Goal: Task Accomplishment & Management: Manage account settings

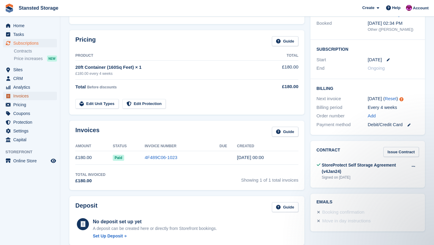
click at [31, 95] on span "Invoices" at bounding box center [31, 96] width 36 height 8
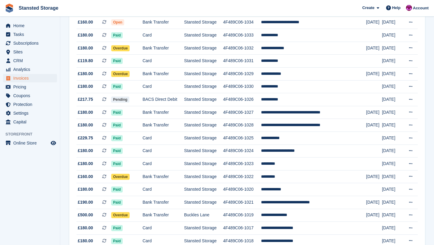
scroll to position [528, 0]
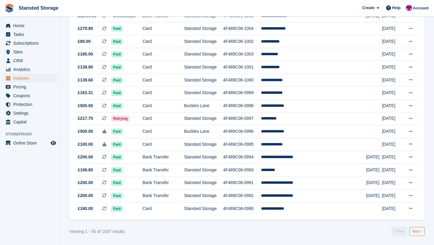
click at [414, 230] on link "Next ›" at bounding box center [417, 230] width 16 height 9
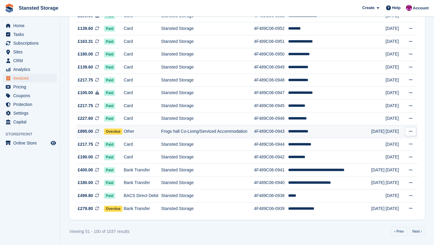
click at [309, 136] on td "**********" at bounding box center [329, 131] width 83 height 13
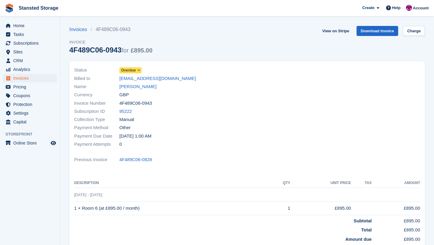
click at [140, 70] on icon at bounding box center [138, 70] width 3 height 4
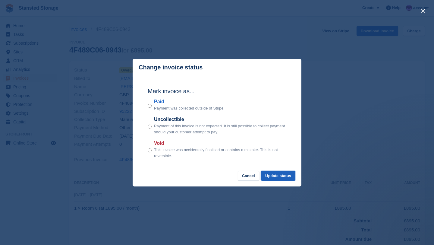
click at [268, 177] on button "Update status" at bounding box center [278, 175] width 34 height 10
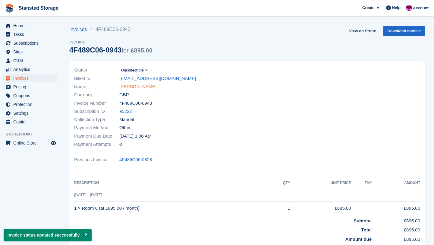
click at [145, 88] on link "damien daniel" at bounding box center [137, 86] width 37 height 7
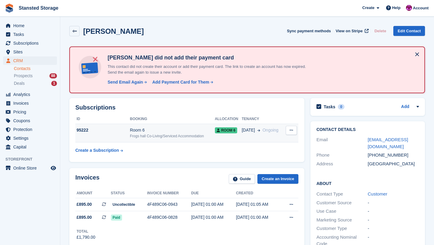
click at [181, 129] on div "Room 6" at bounding box center [172, 130] width 85 height 6
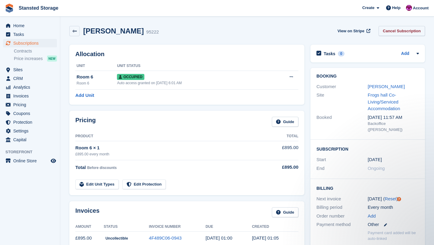
click at [400, 33] on link "Cancel Subscription" at bounding box center [401, 31] width 46 height 10
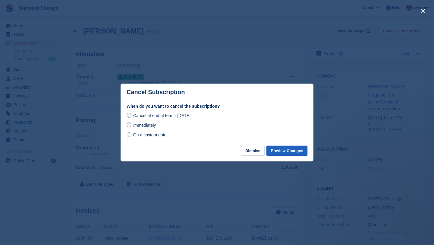
click at [274, 148] on button "Preview Changes" at bounding box center [286, 150] width 41 height 10
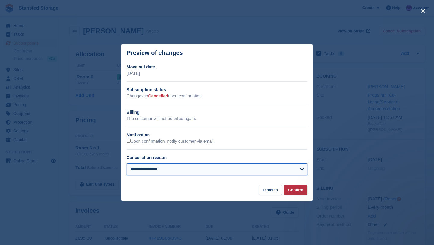
click at [295, 173] on select "**********" at bounding box center [216, 169] width 181 height 12
select select "**********"
click at [126, 163] on select "**********" at bounding box center [216, 169] width 181 height 12
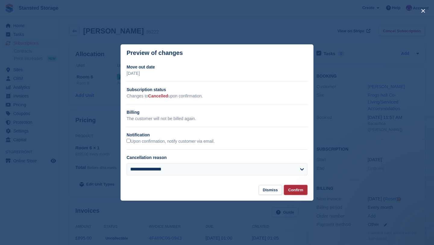
click at [294, 185] on button "Confirm" at bounding box center [295, 190] width 23 height 10
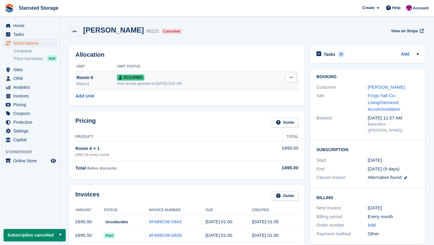
click at [291, 82] on td "Overlock Repossess Deallocate" at bounding box center [284, 80] width 30 height 19
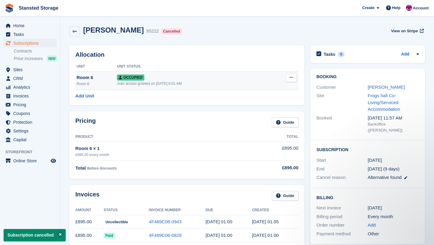
click at [291, 78] on icon at bounding box center [290, 77] width 3 height 4
click at [260, 110] on p "Deallocate" at bounding box center [268, 110] width 52 height 8
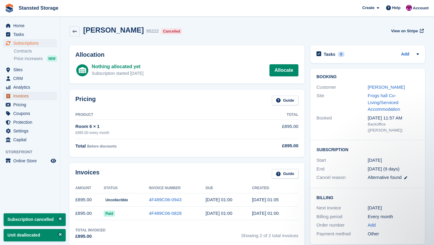
click at [28, 94] on span "Invoices" at bounding box center [31, 96] width 36 height 8
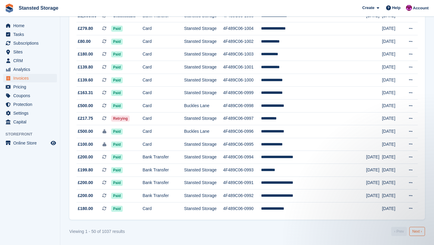
click at [412, 229] on link "Next ›" at bounding box center [417, 230] width 16 height 9
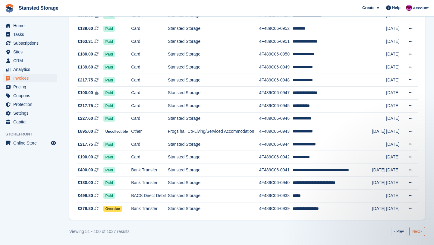
click at [411, 233] on link "Next ›" at bounding box center [417, 230] width 16 height 9
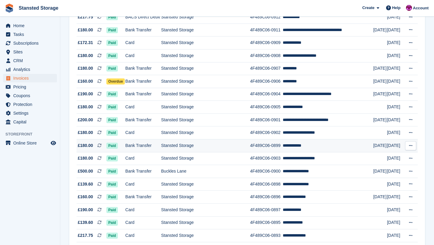
scroll to position [528, 0]
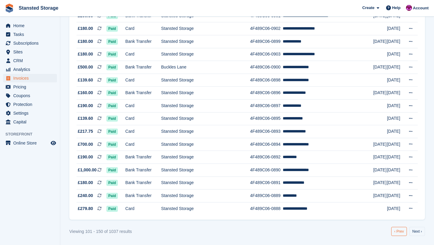
click at [396, 229] on link "‹ Prev" at bounding box center [399, 230] width 16 height 9
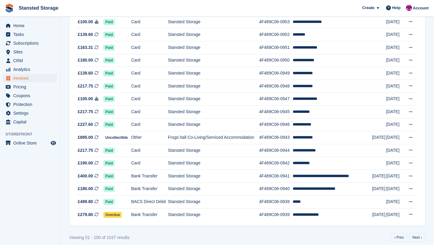
scroll to position [528, 0]
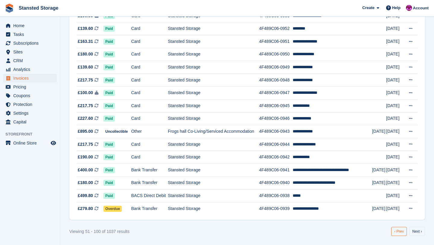
click at [398, 230] on link "‹ Prev" at bounding box center [399, 230] width 16 height 9
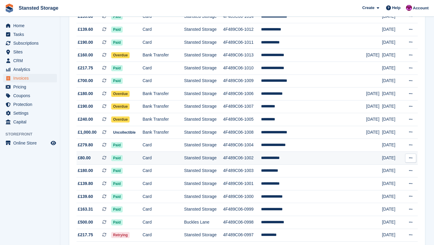
scroll to position [410, 0]
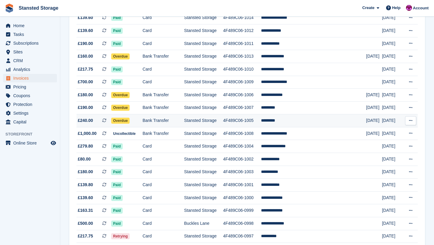
click at [298, 124] on td "*********" at bounding box center [313, 120] width 105 height 13
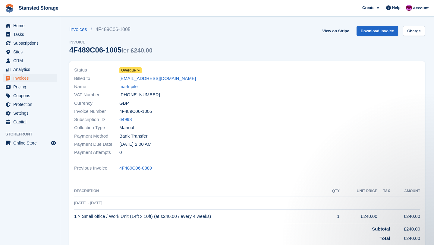
click at [140, 71] on icon at bounding box center [138, 70] width 3 height 4
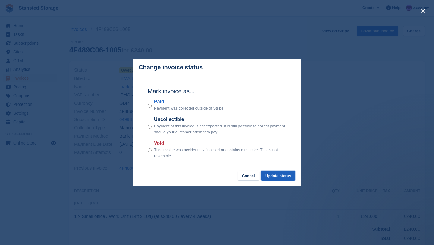
click at [278, 178] on button "Update status" at bounding box center [278, 175] width 34 height 10
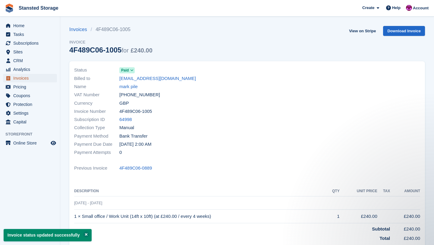
click at [29, 75] on span "Invoices" at bounding box center [31, 78] width 36 height 8
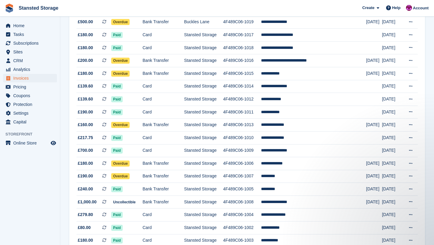
scroll to position [338, 0]
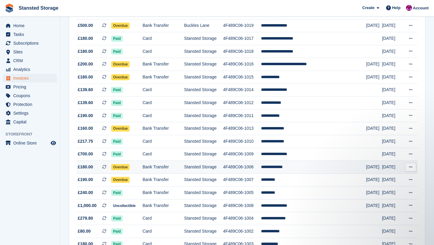
click at [261, 169] on td "4F489C06-1006" at bounding box center [242, 167] width 38 height 13
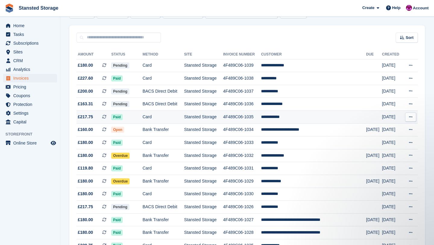
scroll to position [53, 0]
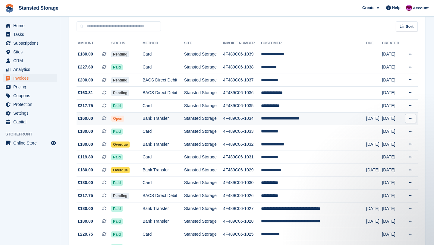
click at [184, 118] on td "Bank Transfer" at bounding box center [163, 118] width 42 height 13
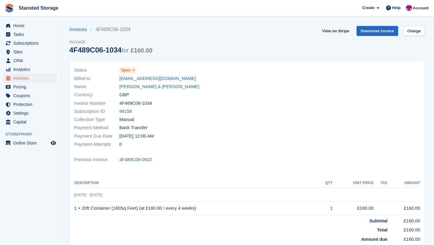
click at [137, 72] on div "Status Open" at bounding box center [158, 70] width 169 height 8
click at [134, 71] on icon at bounding box center [133, 70] width 3 height 4
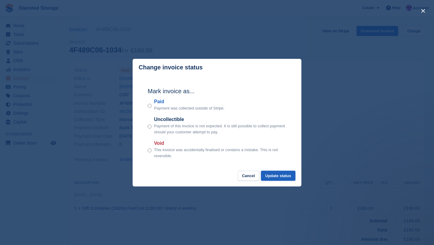
click at [268, 177] on button "Update status" at bounding box center [278, 175] width 34 height 10
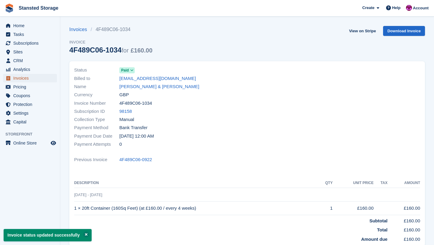
click at [47, 76] on span "Invoices" at bounding box center [31, 78] width 36 height 8
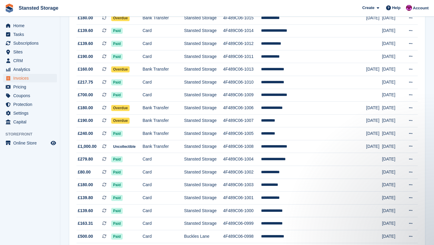
scroll to position [400, 0]
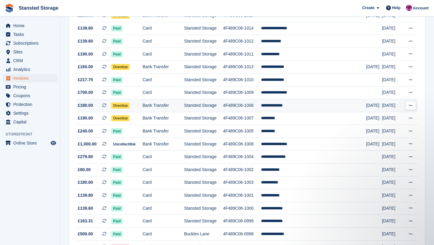
click at [199, 108] on td "Stansted Storage" at bounding box center [203, 105] width 39 height 13
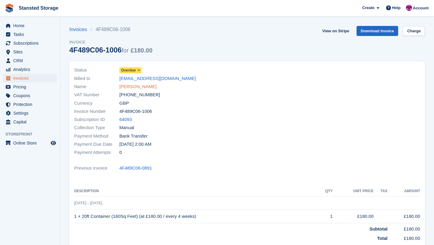
click at [146, 89] on link "[PERSON_NAME]" at bounding box center [137, 86] width 37 height 7
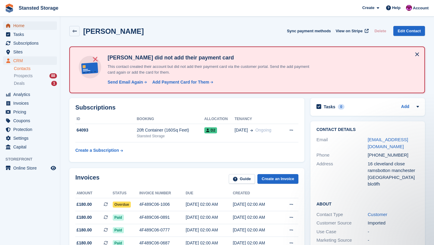
click at [29, 27] on span "Home" at bounding box center [31, 25] width 36 height 8
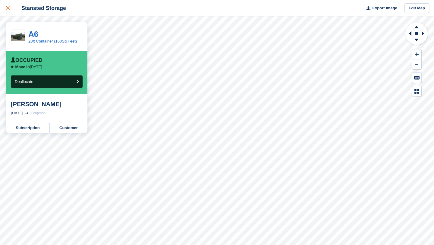
click at [7, 8] on icon at bounding box center [8, 8] width 4 height 4
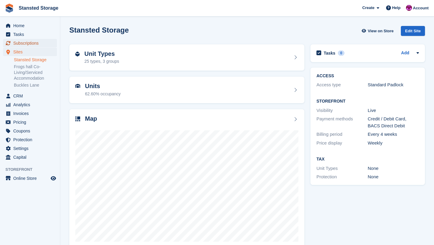
click at [36, 44] on span "Subscriptions" at bounding box center [31, 43] width 36 height 8
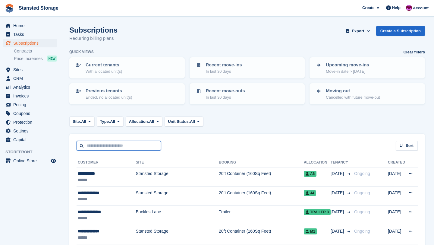
click at [101, 144] on input "text" at bounding box center [118, 146] width 84 height 10
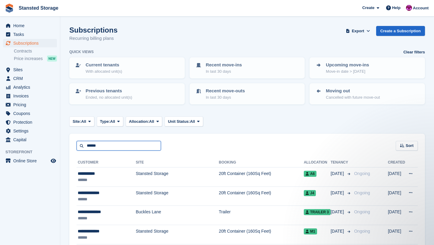
type input "**********"
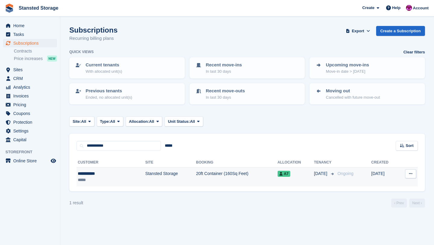
click at [196, 183] on td "20ft Container (160Sq Feet)" at bounding box center [236, 176] width 81 height 19
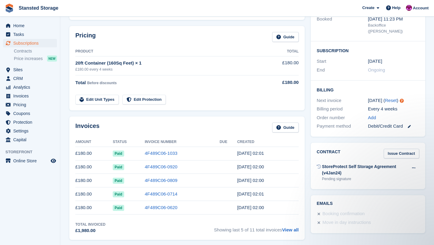
scroll to position [86, 0]
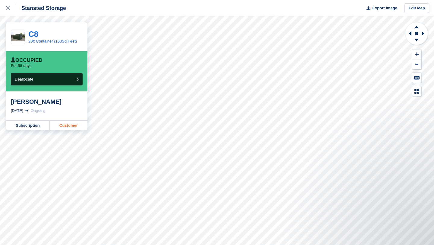
click at [77, 126] on link "Customer" at bounding box center [69, 125] width 38 height 10
click at [69, 127] on link "Customer" at bounding box center [69, 125] width 38 height 10
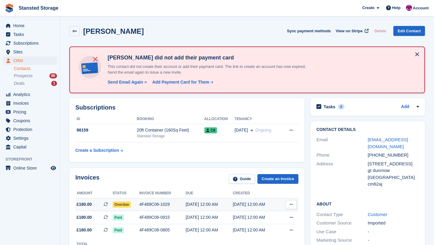
click at [180, 202] on div "4F489C06-1029" at bounding box center [162, 204] width 46 height 6
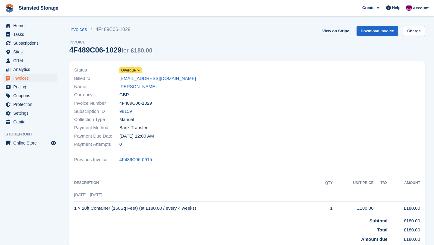
click at [139, 72] on icon at bounding box center [138, 70] width 3 height 4
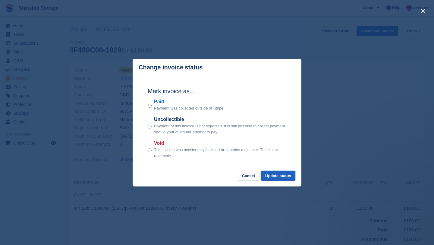
click at [269, 178] on button "Update status" at bounding box center [278, 175] width 34 height 10
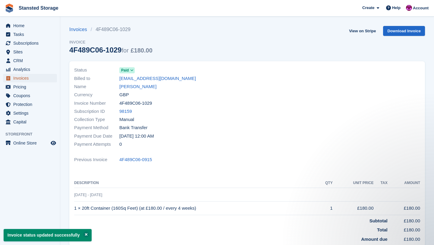
click at [31, 78] on span "Invoices" at bounding box center [31, 78] width 36 height 8
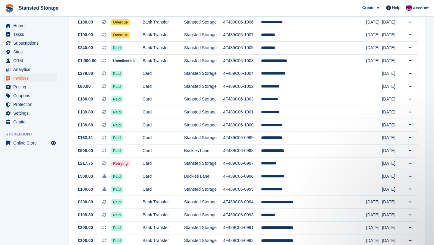
scroll to position [528, 0]
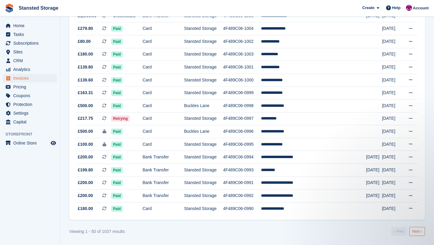
click at [421, 232] on link "Next ›" at bounding box center [417, 230] width 16 height 9
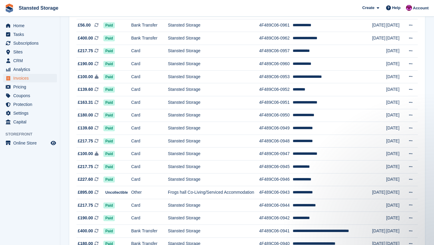
scroll to position [528, 0]
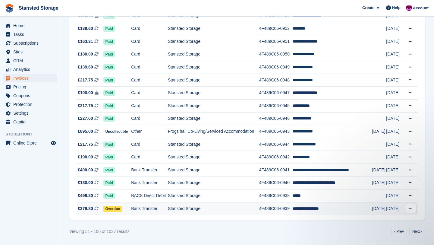
click at [292, 210] on td "4F489C06-0939" at bounding box center [275, 208] width 33 height 13
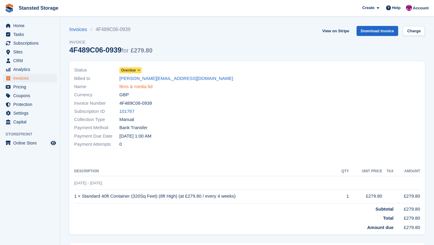
click at [146, 85] on link "films & media ltd" at bounding box center [135, 86] width 33 height 7
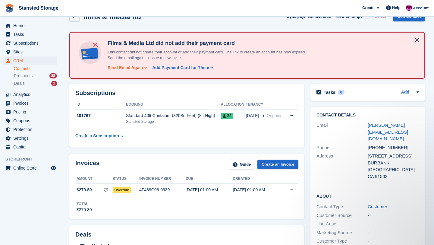
click at [125, 69] on div "Send Email Again" at bounding box center [126, 67] width 36 height 6
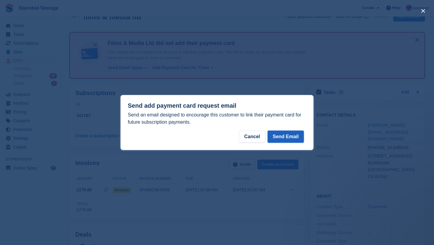
click at [291, 136] on button "Send Email" at bounding box center [285, 136] width 36 height 12
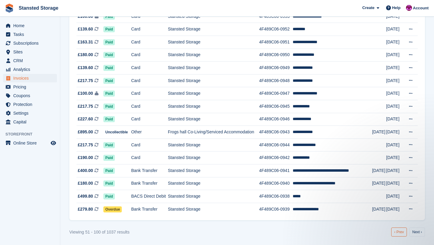
click at [398, 228] on link "‹ Prev" at bounding box center [399, 231] width 16 height 9
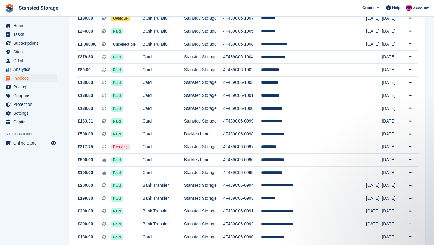
scroll to position [528, 0]
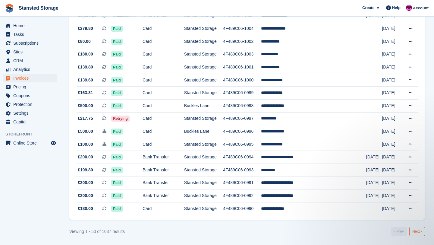
click at [419, 232] on link "Next ›" at bounding box center [417, 230] width 16 height 9
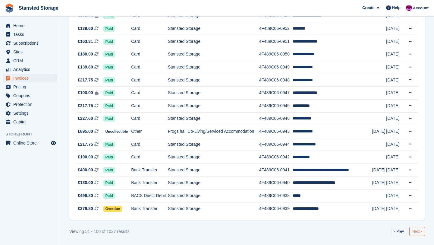
click at [419, 232] on link "Next ›" at bounding box center [417, 230] width 16 height 9
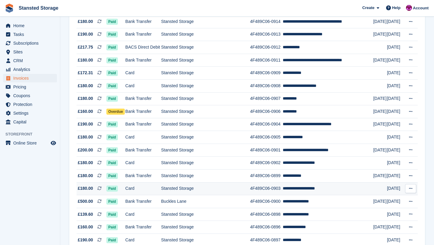
scroll to position [528, 0]
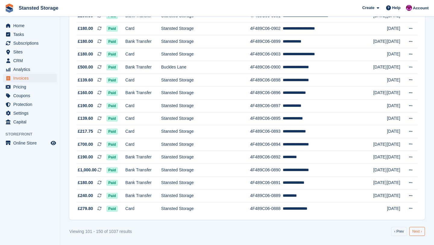
click at [413, 233] on link "Next ›" at bounding box center [417, 230] width 16 height 9
